Goal: Transaction & Acquisition: Subscribe to service/newsletter

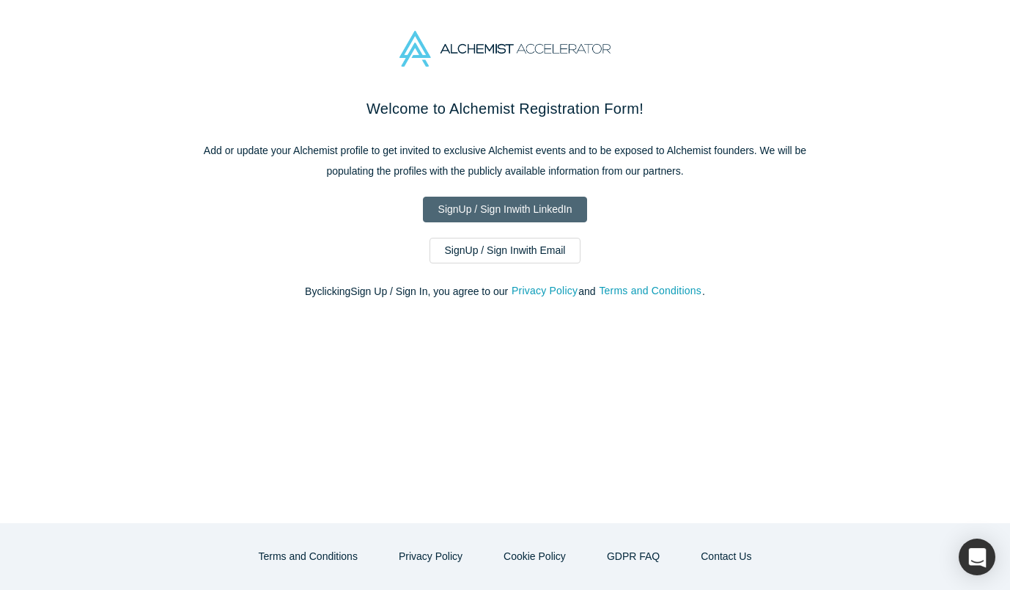
click at [510, 214] on link "Sign Up / Sign In with LinkedIn" at bounding box center [505, 210] width 165 height 26
